Goal: Information Seeking & Learning: Learn about a topic

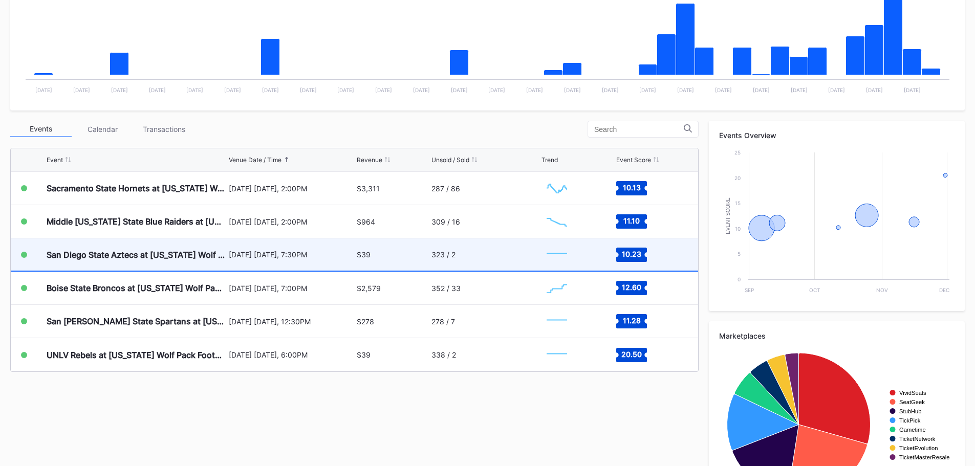
scroll to position [256, 0]
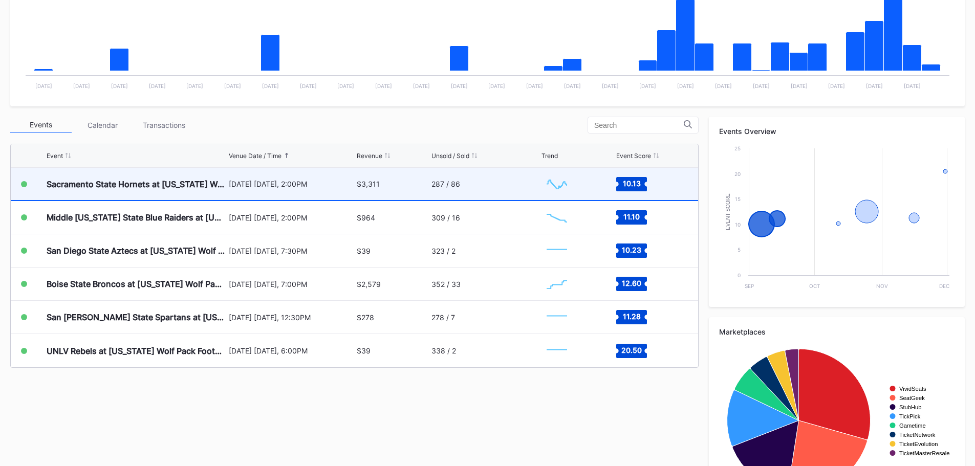
click at [122, 194] on div "Sacramento State Hornets at [US_STATE] Wolf Pack Football" at bounding box center [137, 184] width 180 height 32
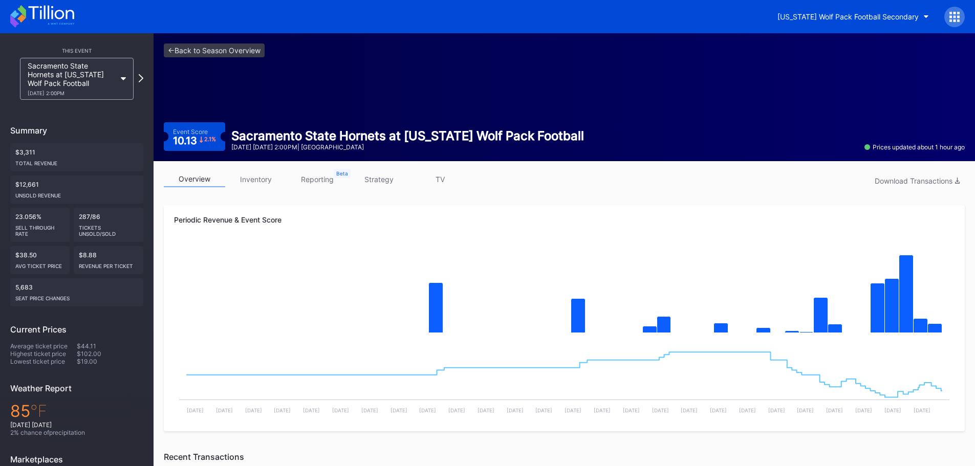
click at [45, 25] on icon at bounding box center [42, 16] width 64 height 23
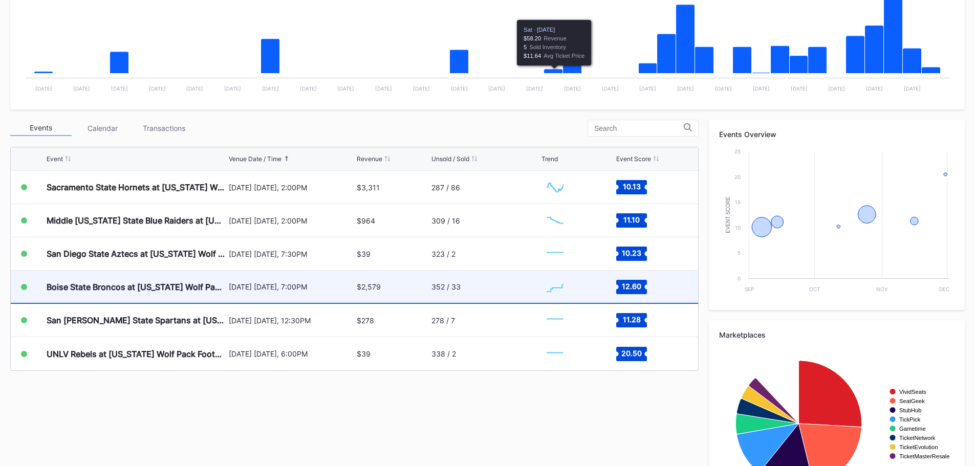
scroll to position [256, 0]
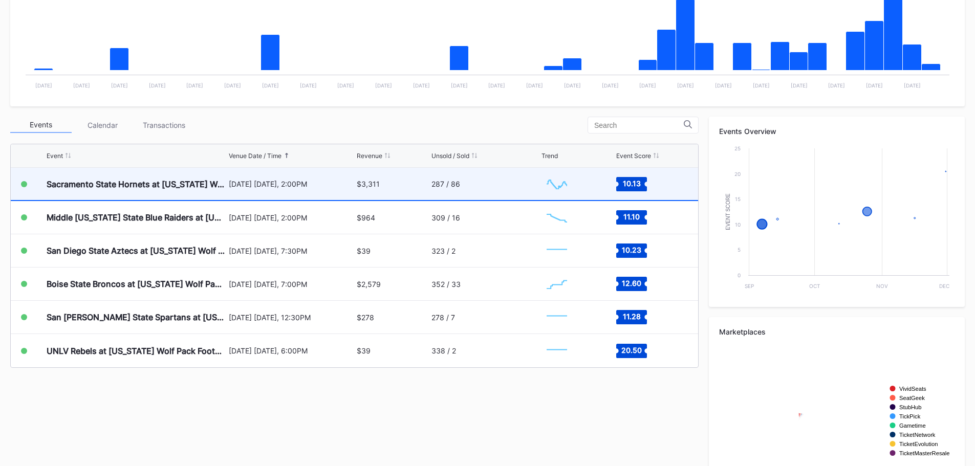
click at [175, 175] on div "Sacramento State Hornets at [US_STATE] Wolf Pack Football" at bounding box center [137, 184] width 180 height 32
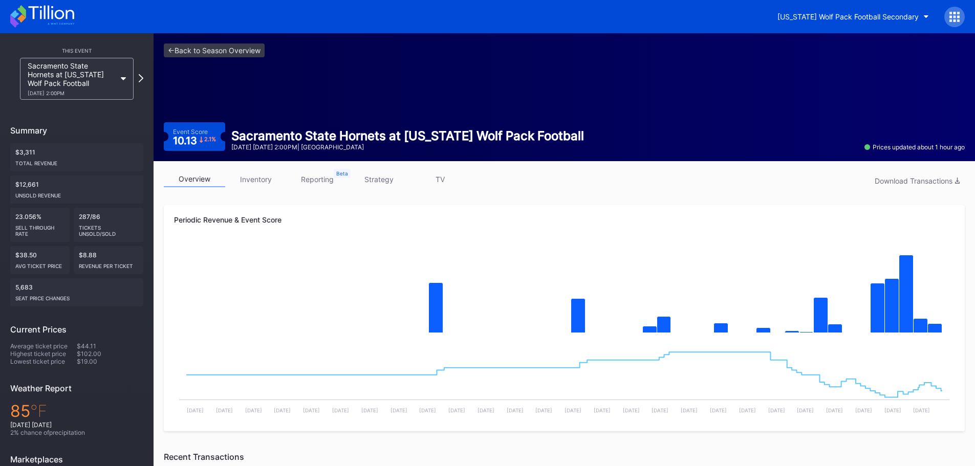
click at [67, 9] on icon at bounding box center [42, 16] width 64 height 23
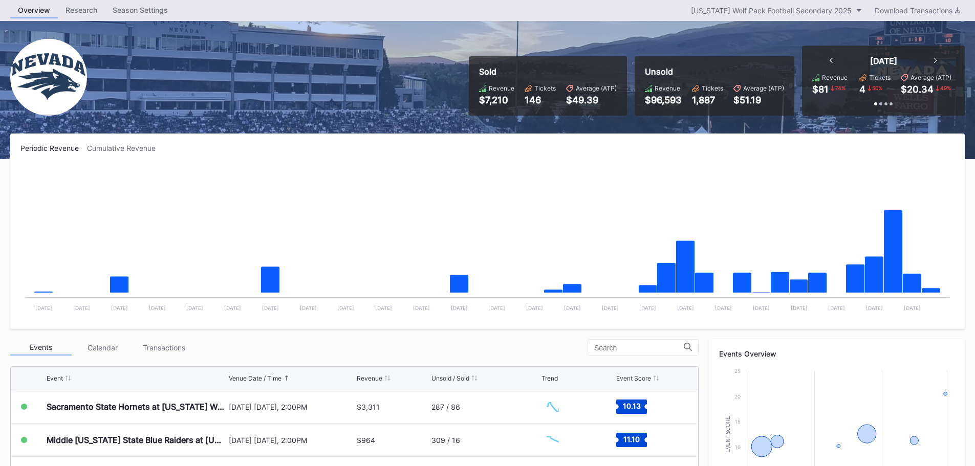
scroll to position [205, 0]
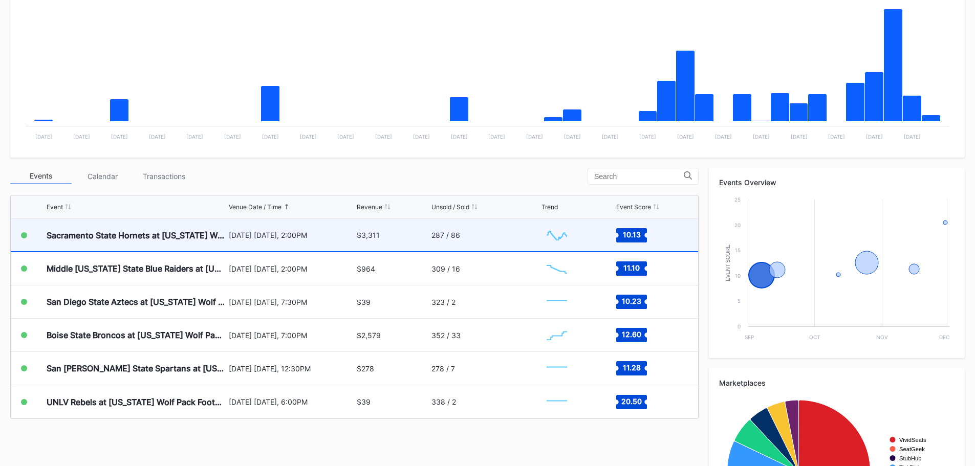
click at [508, 239] on div "287 / 86" at bounding box center [486, 235] width 108 height 32
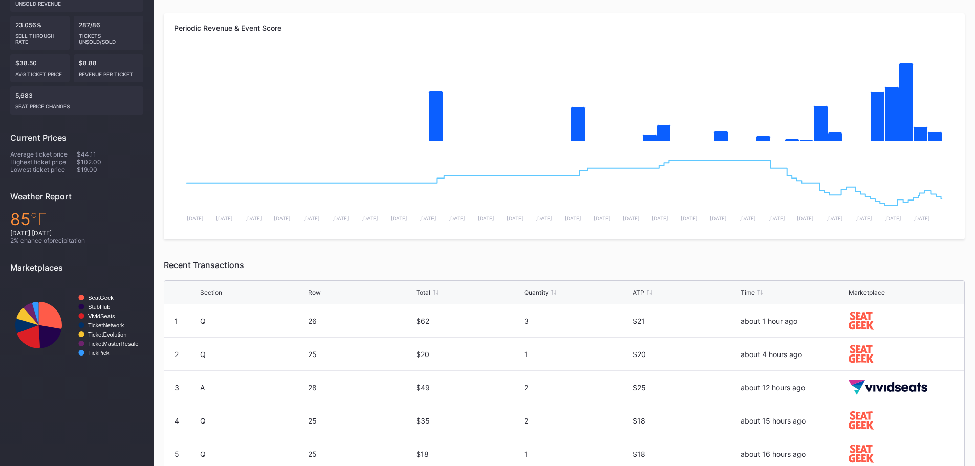
scroll to position [94, 0]
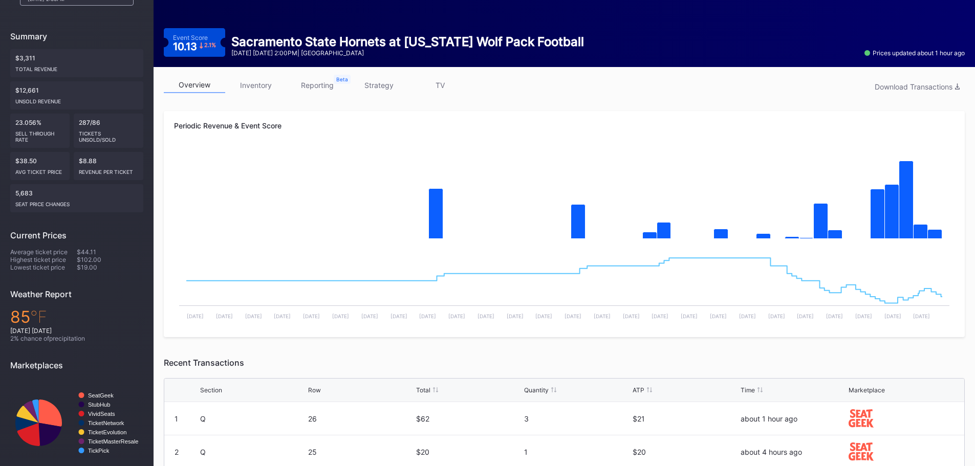
click at [256, 81] on link "inventory" at bounding box center [255, 85] width 61 height 16
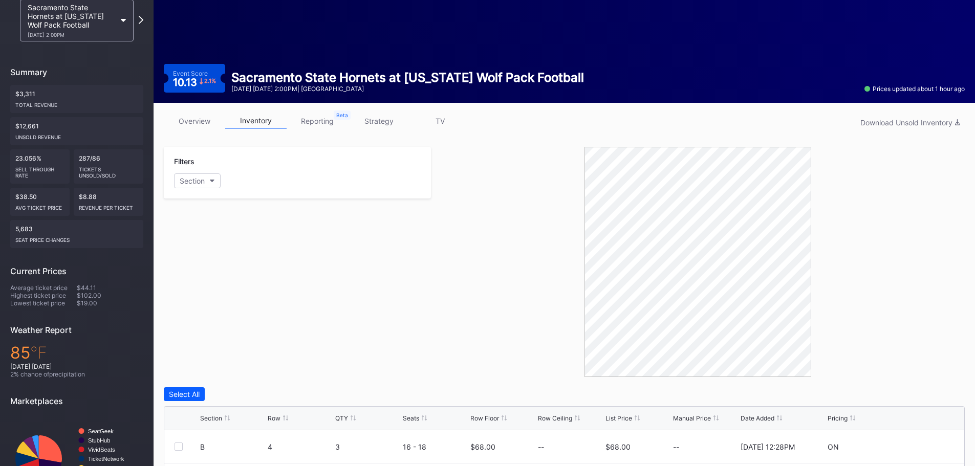
scroll to position [205, 0]
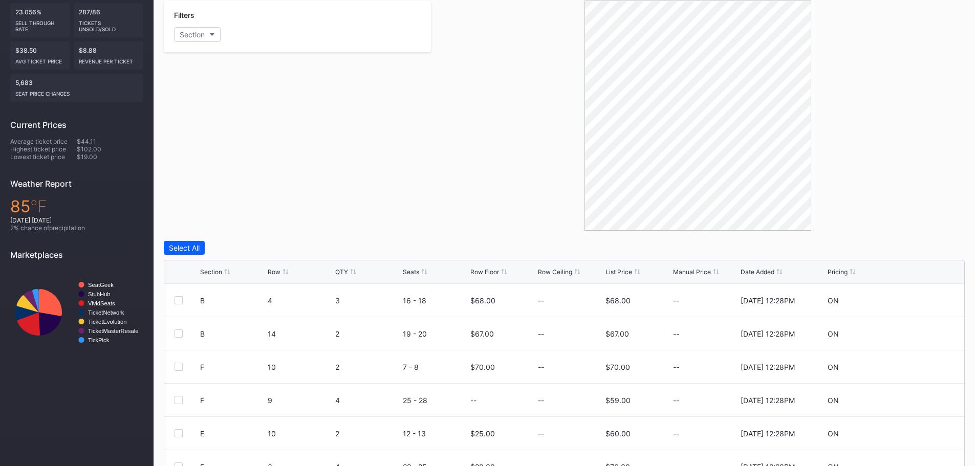
click at [624, 273] on div "List Price" at bounding box center [619, 272] width 27 height 8
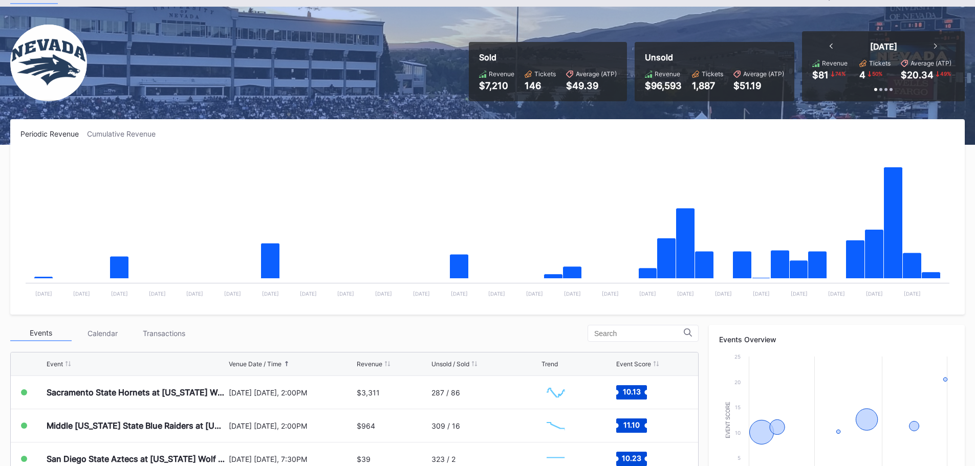
scroll to position [154, 0]
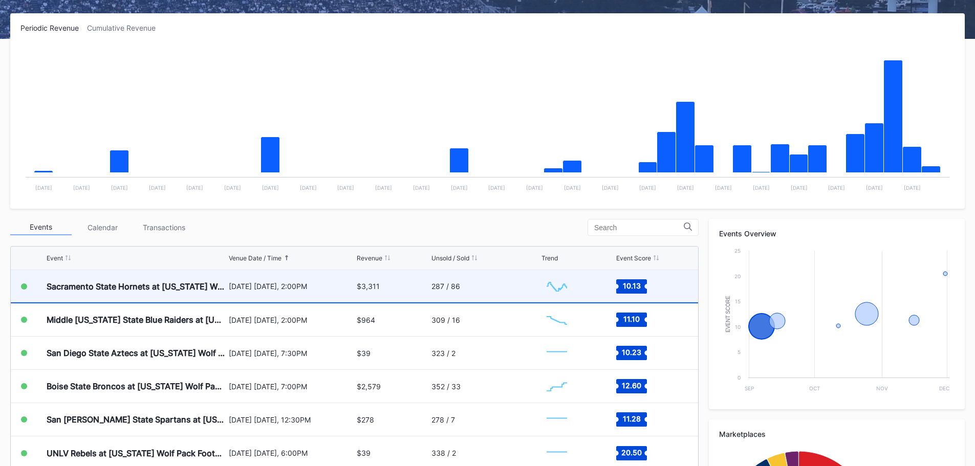
click at [333, 284] on div "[DATE] [DATE], 2:00PM" at bounding box center [292, 286] width 126 height 9
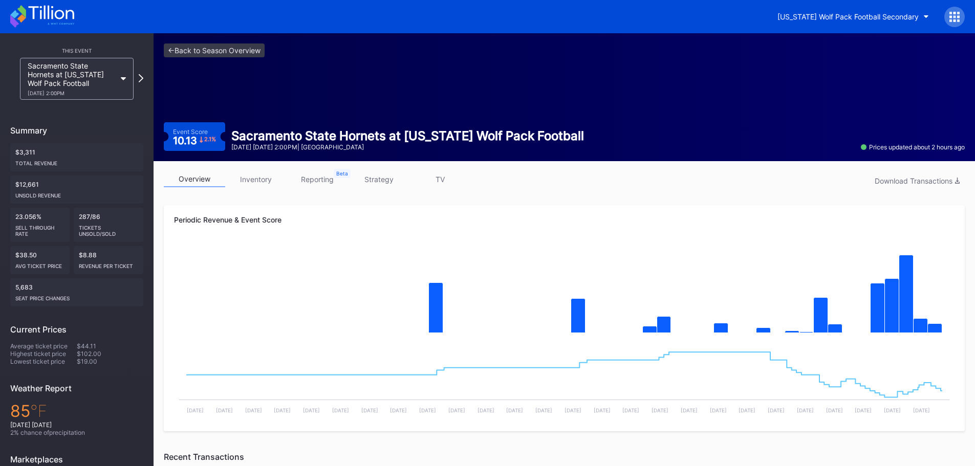
click at [265, 180] on link "inventory" at bounding box center [255, 180] width 61 height 16
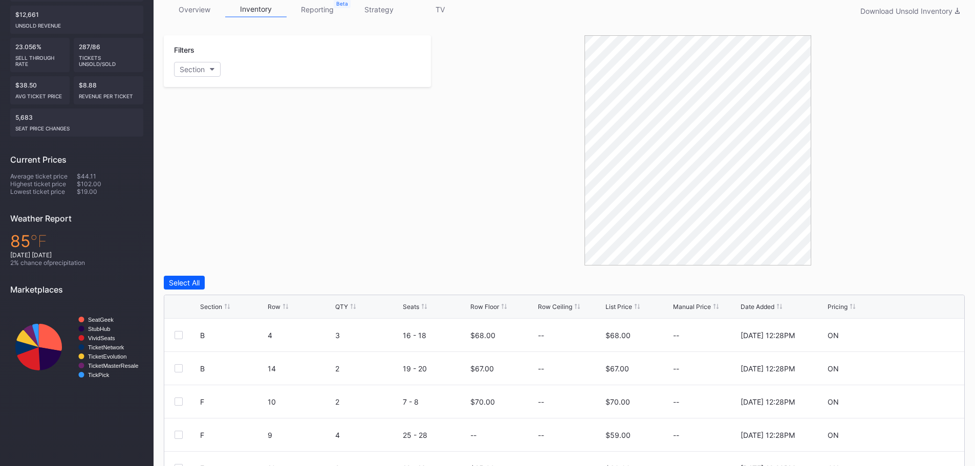
scroll to position [291, 0]
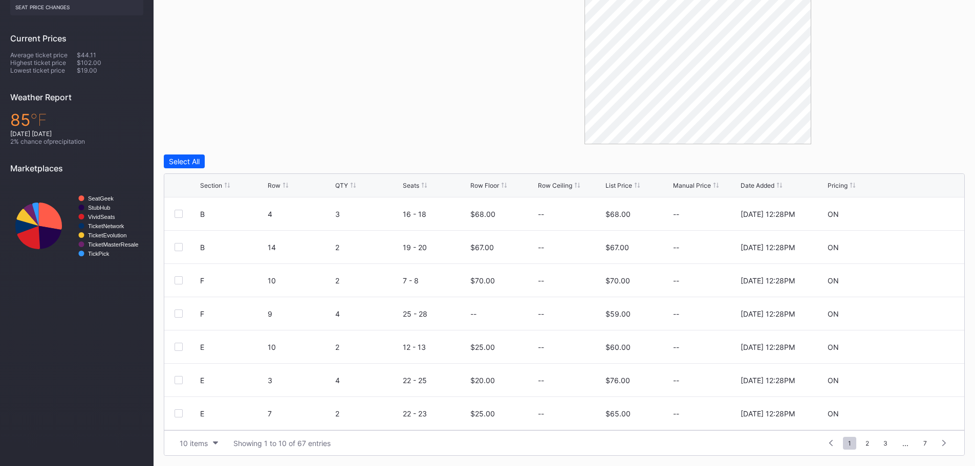
click at [620, 184] on div "List Price" at bounding box center [619, 186] width 27 height 8
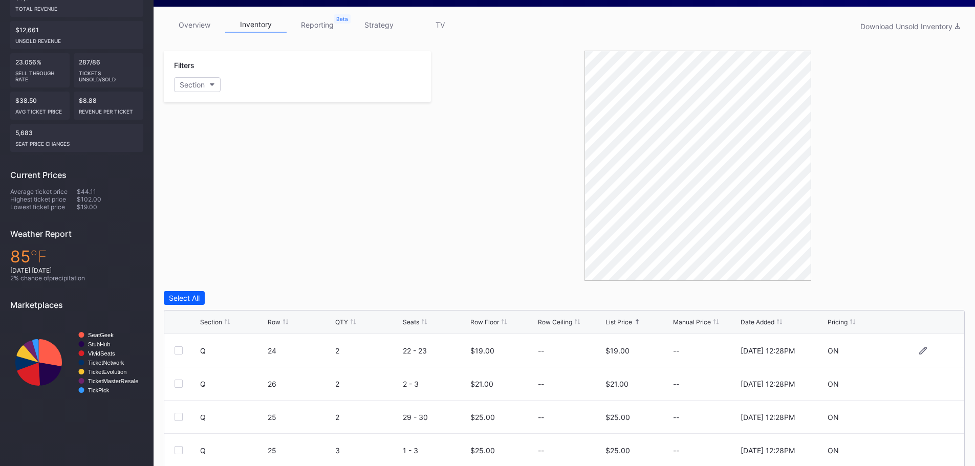
scroll to position [0, 0]
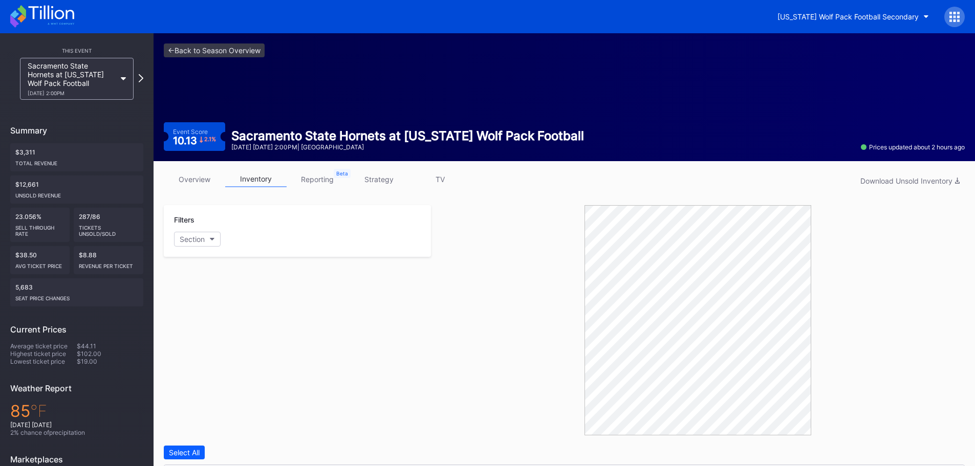
click at [37, 17] on icon at bounding box center [42, 16] width 64 height 23
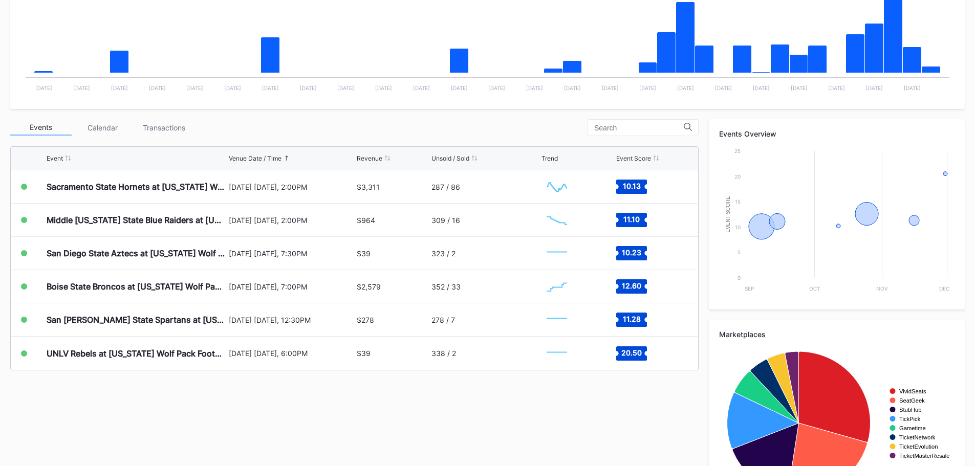
scroll to position [256, 0]
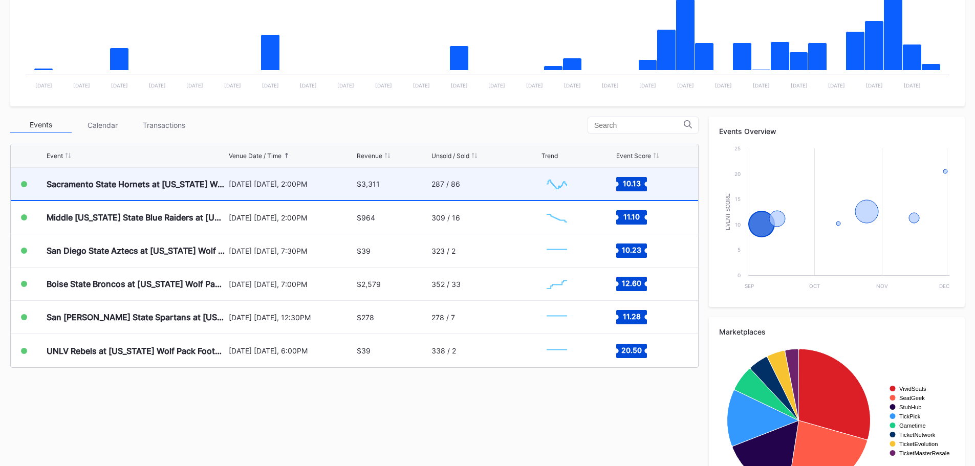
click at [338, 192] on div "[DATE] [DATE], 2:00PM" at bounding box center [292, 184] width 126 height 32
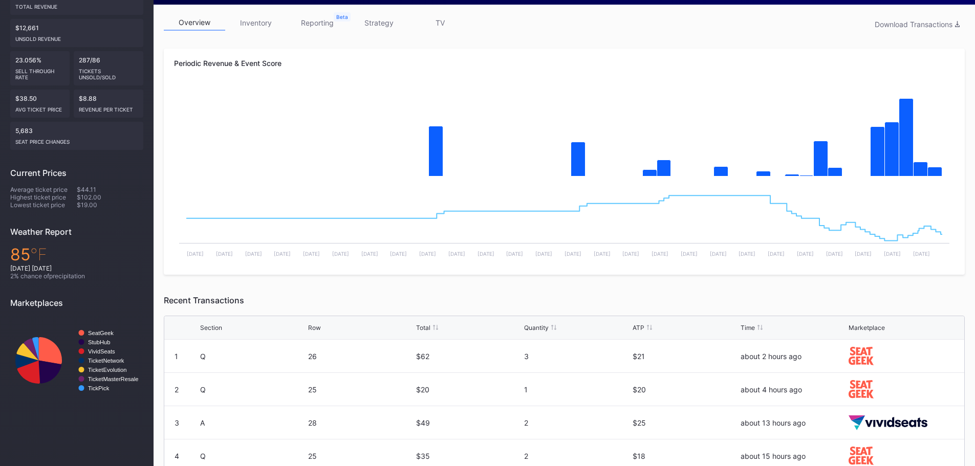
scroll to position [102, 0]
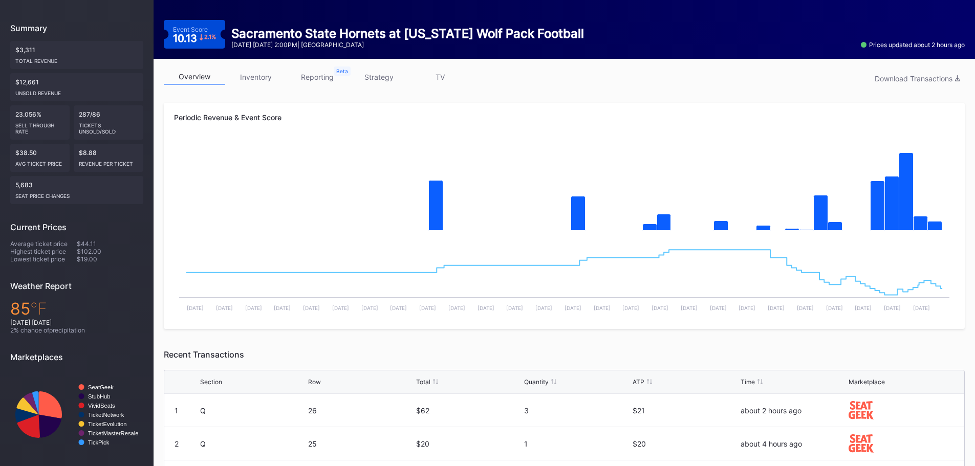
click at [271, 74] on link "inventory" at bounding box center [255, 77] width 61 height 16
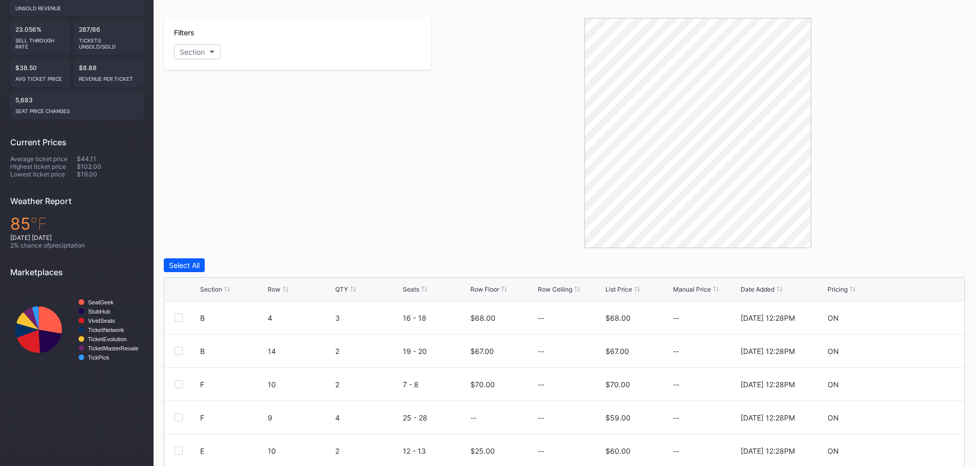
scroll to position [256, 0]
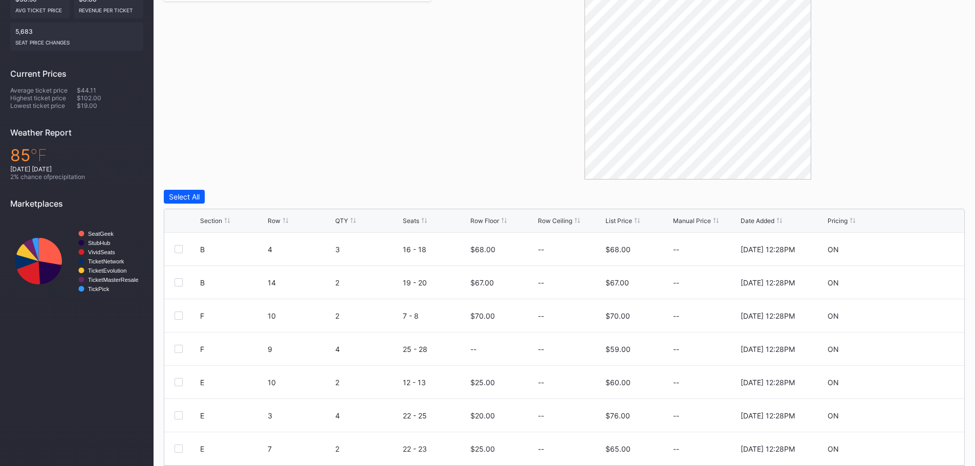
click at [614, 217] on div "Section Row QTY Seats Row Floor Row Ceiling List Price Manual Price Date Added …" at bounding box center [564, 221] width 800 height 24
click at [615, 222] on div "List Price" at bounding box center [619, 221] width 27 height 8
